Goal: Navigation & Orientation: Find specific page/section

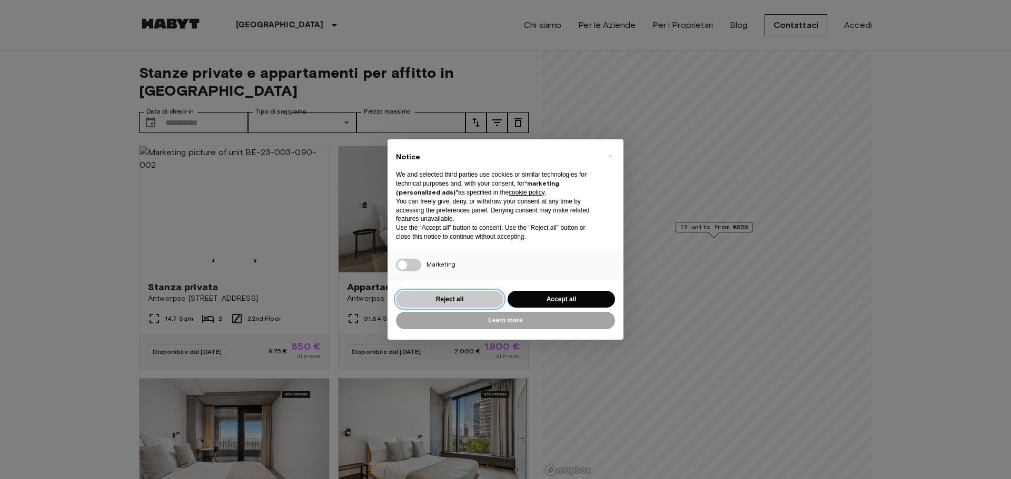
click at [453, 294] on button "Reject all" at bounding box center [449, 299] width 107 height 17
